Goal: Information Seeking & Learning: Stay updated

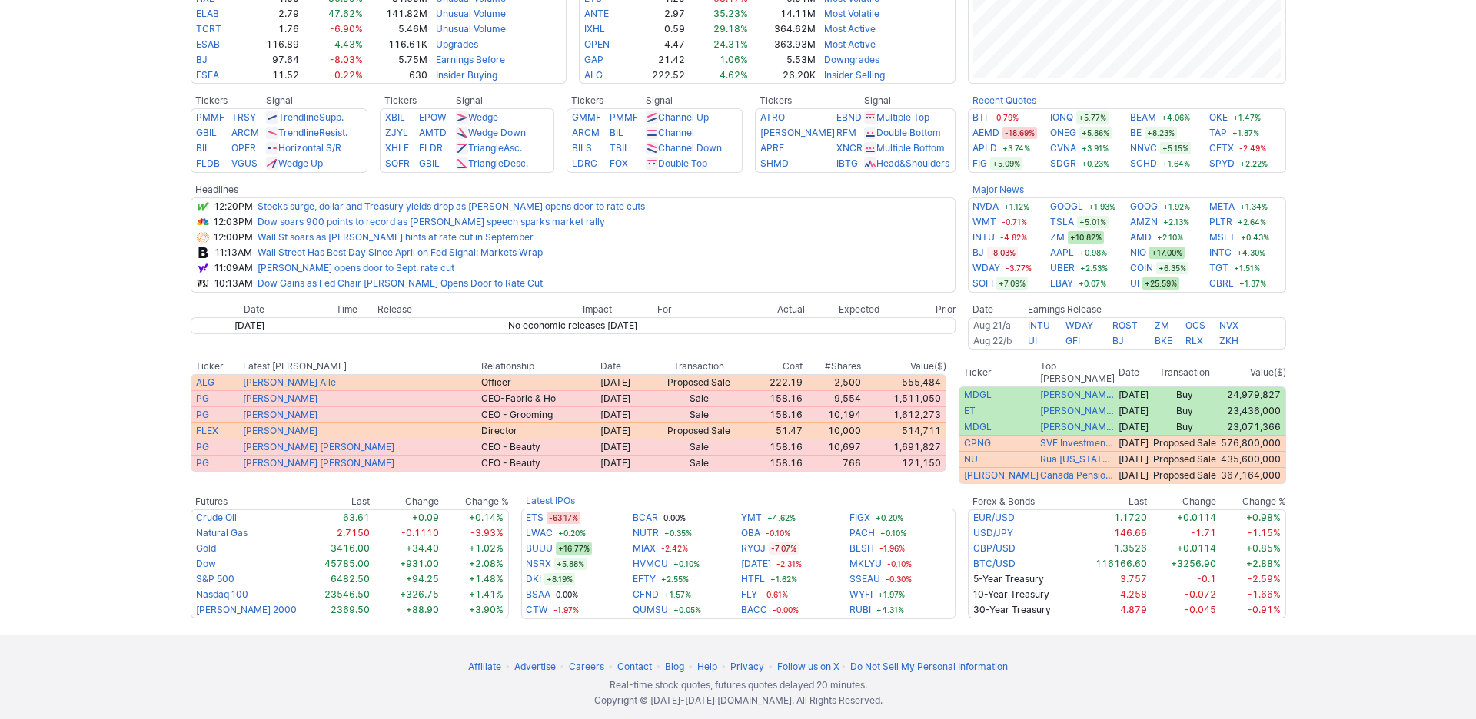
scroll to position [510, 0]
